Goal: Find specific page/section: Find specific page/section

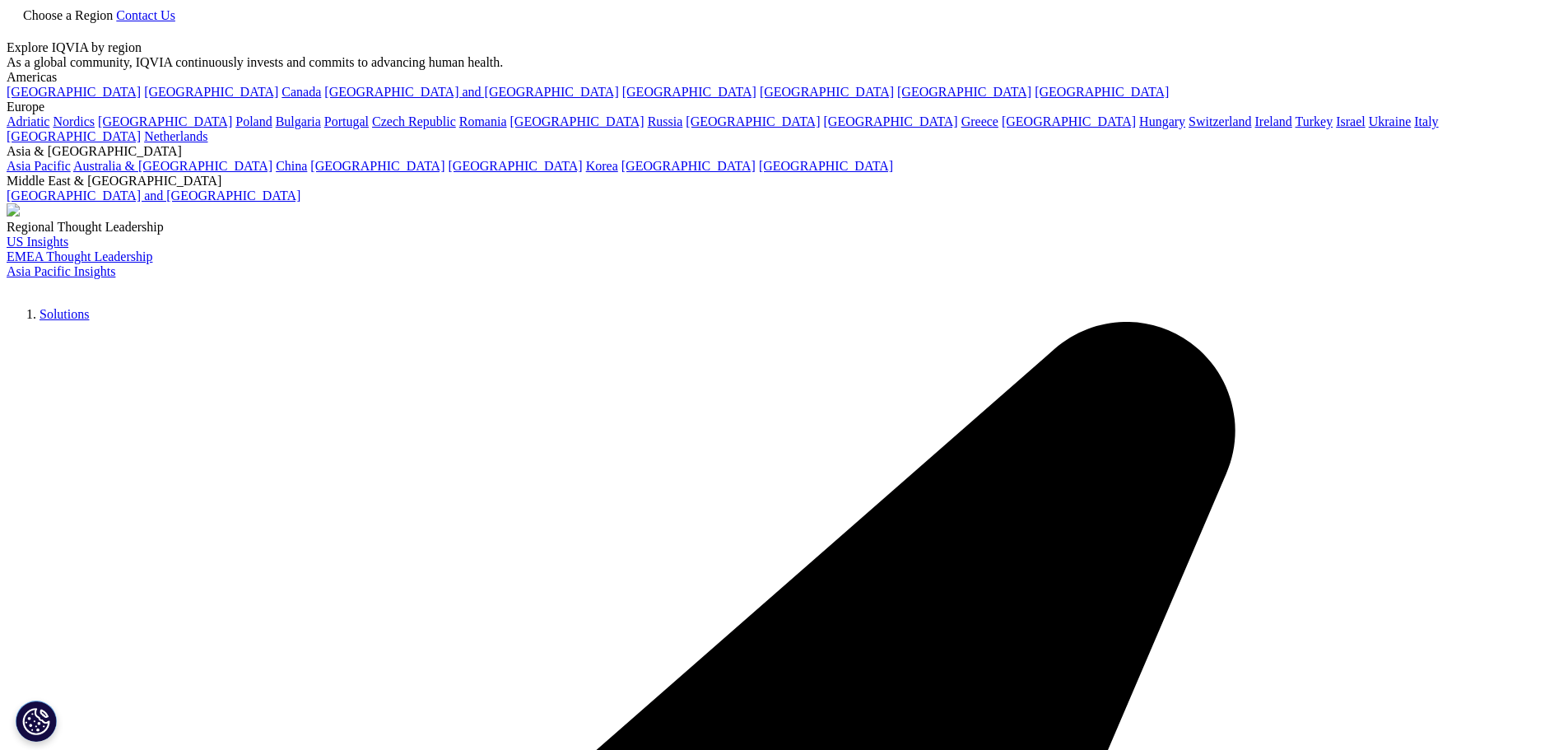
click at [116, 22] on link "Choose a Region" at bounding box center [61, 15] width 110 height 14
click at [144, 98] on link "[GEOGRAPHIC_DATA]" at bounding box center [211, 91] width 135 height 14
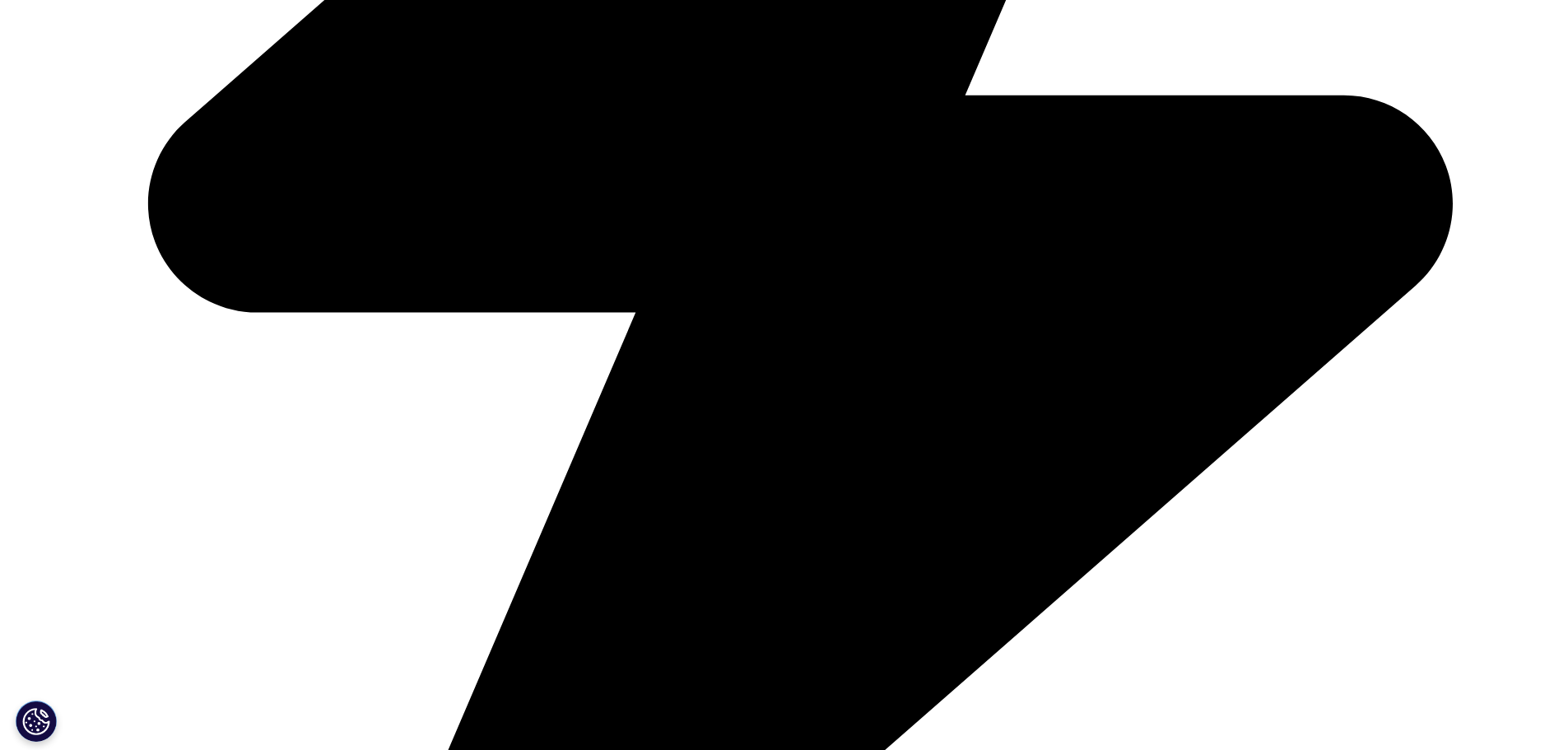
scroll to position [1591, 0]
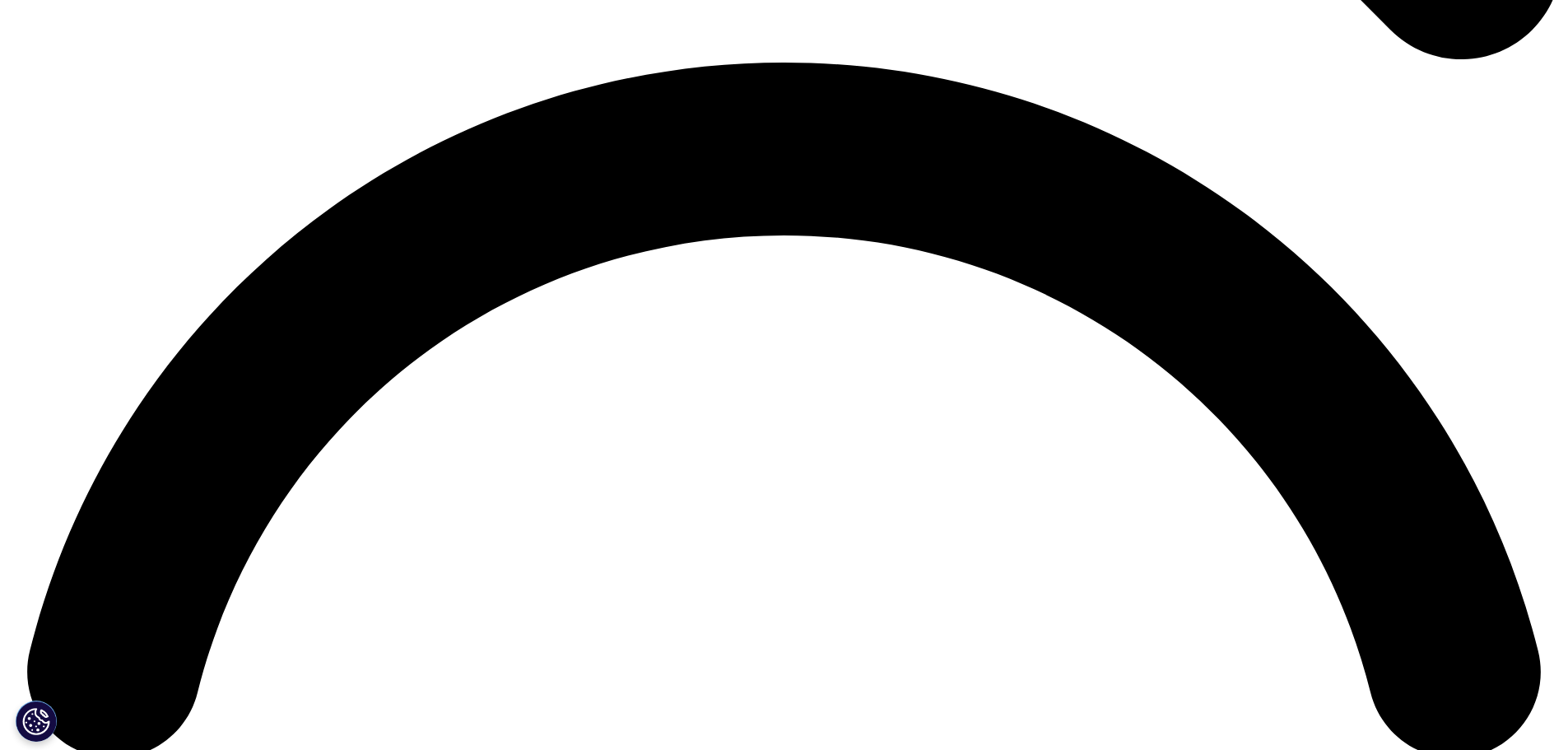
scroll to position [3081, 0]
